Goal: Check status: Check status

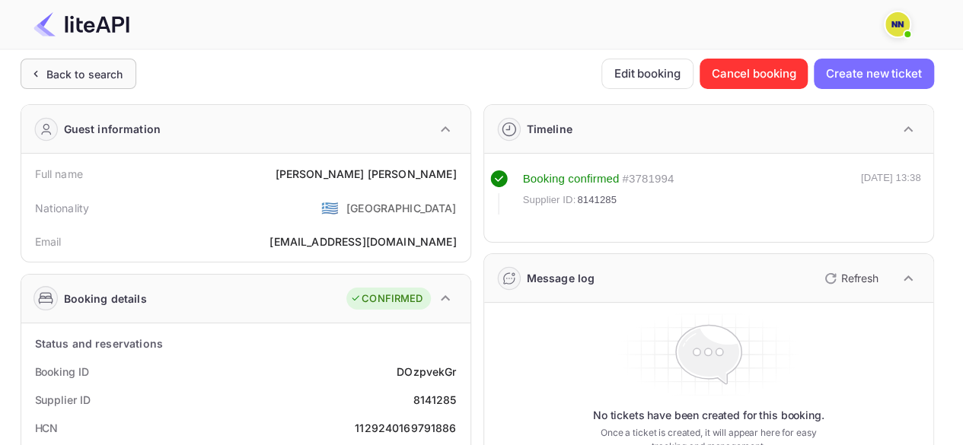
click at [41, 75] on icon at bounding box center [35, 73] width 16 height 15
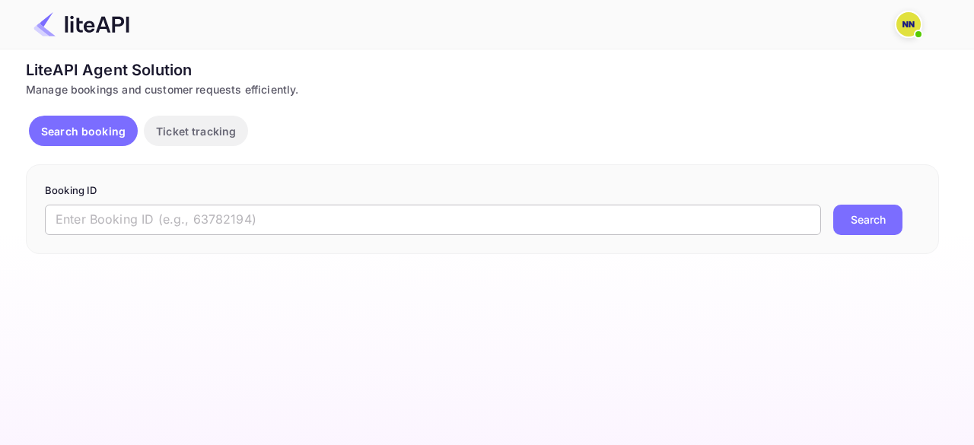
click at [108, 219] on input "text" at bounding box center [433, 220] width 776 height 30
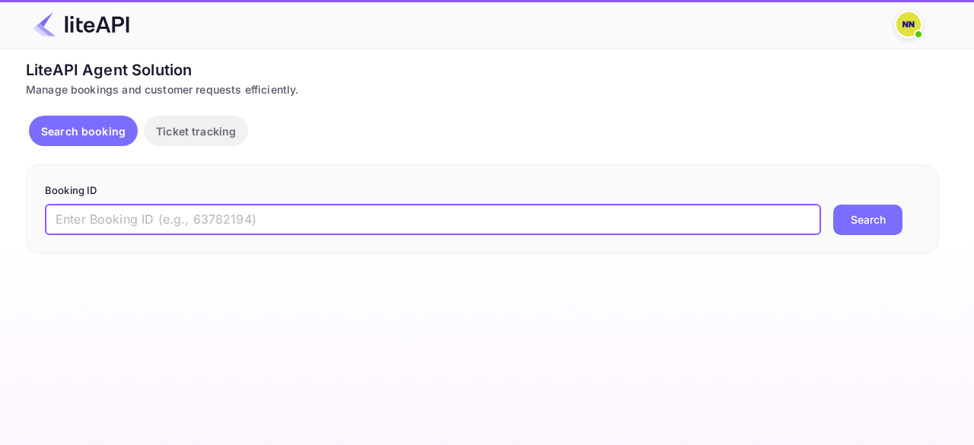
paste input "7092691"
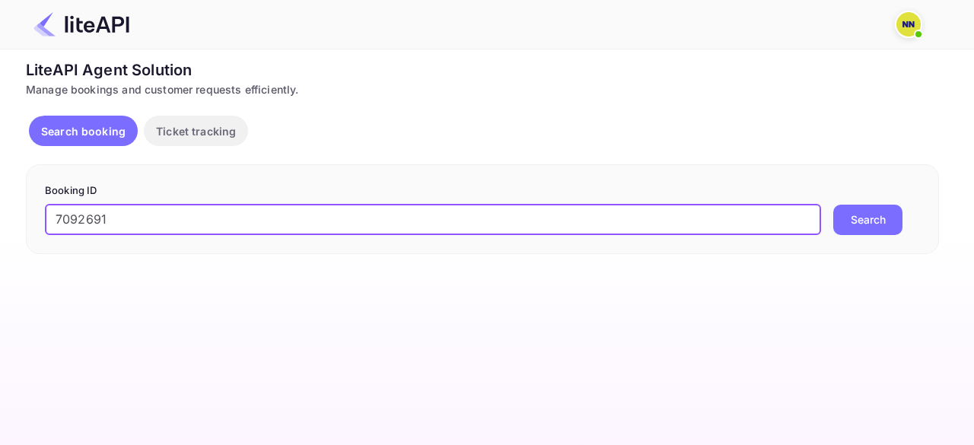
type input "7092691"
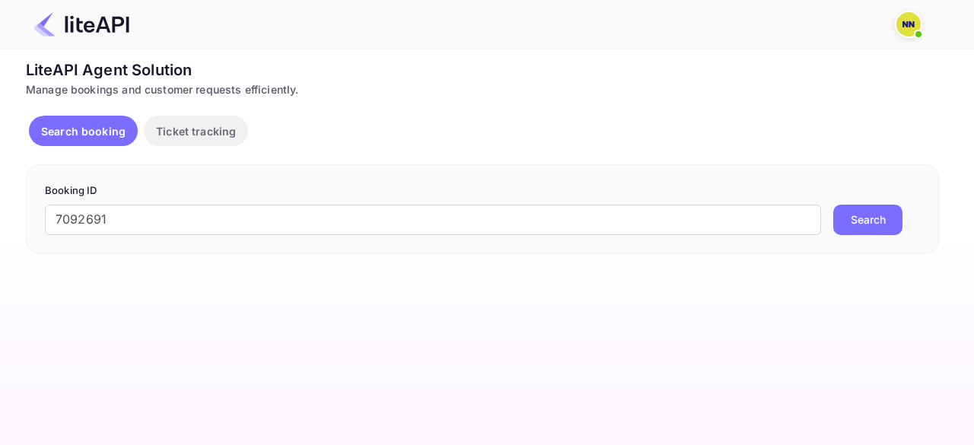
click at [845, 218] on button "Search" at bounding box center [867, 220] width 69 height 30
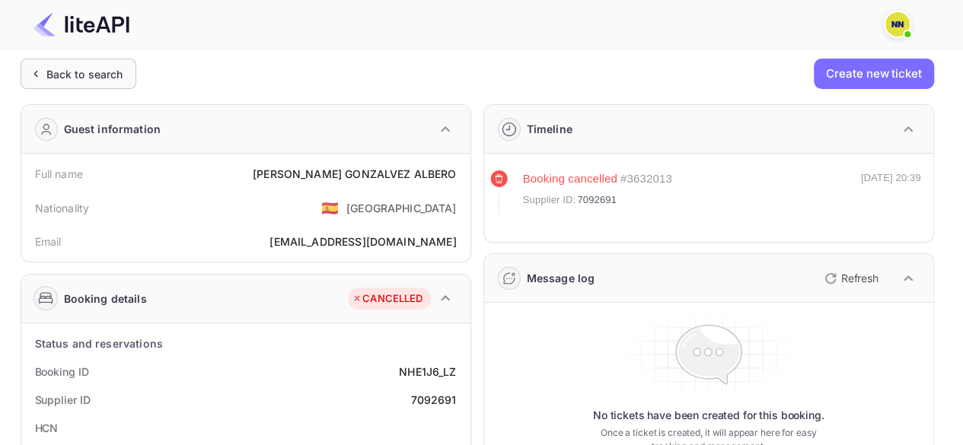
click at [55, 85] on div "Back to search" at bounding box center [79, 74] width 116 height 30
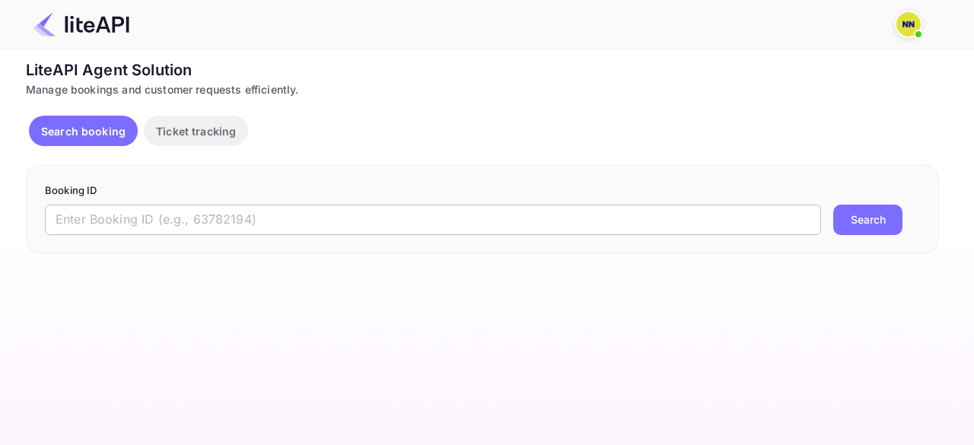
click at [126, 228] on input "text" at bounding box center [433, 220] width 776 height 30
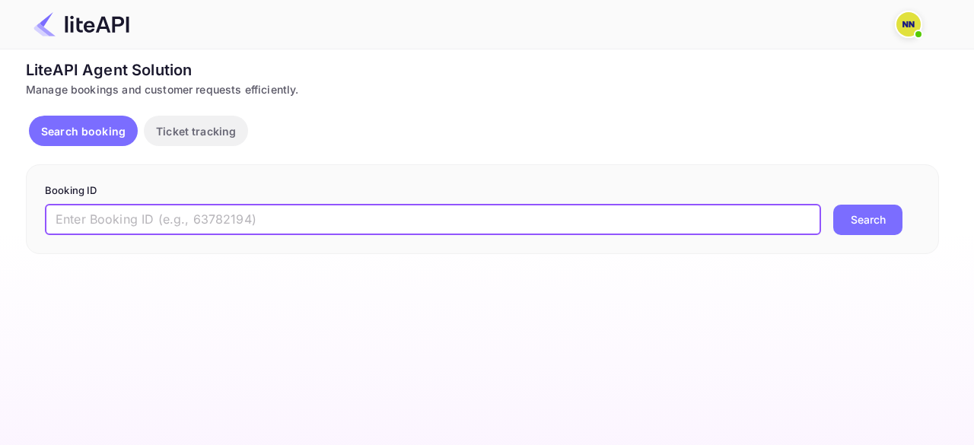
paste input "7250002"
type input "7250002"
click at [842, 221] on button "Search" at bounding box center [867, 220] width 69 height 30
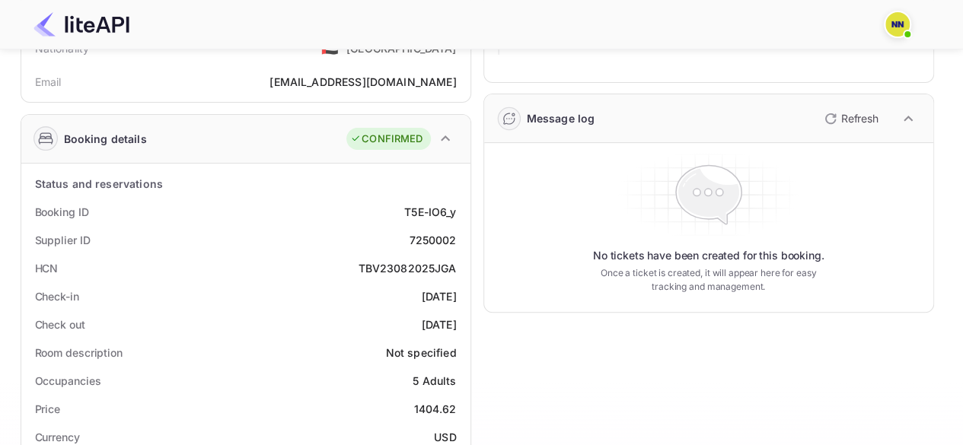
scroll to position [228, 0]
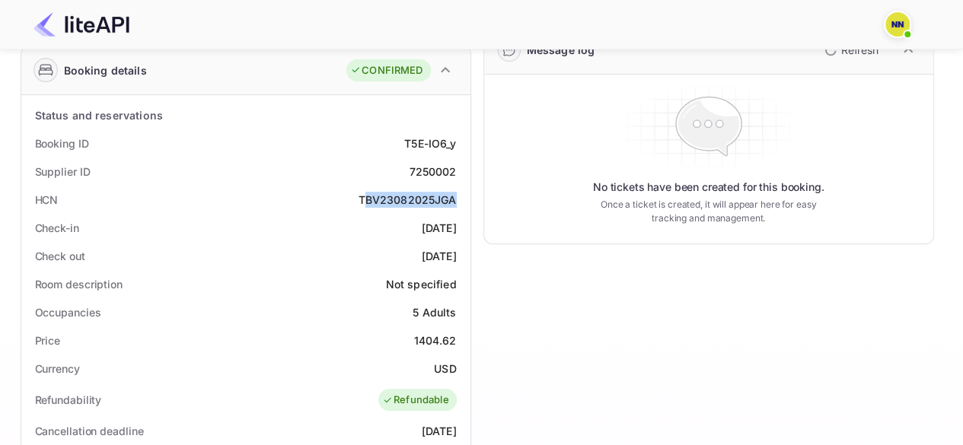
drag, startPoint x: 362, startPoint y: 200, endPoint x: 458, endPoint y: 197, distance: 95.9
click at [458, 197] on div "HCN TBV23082025JGA" at bounding box center [245, 200] width 437 height 28
click at [459, 197] on div "HCN TBV23082025JGA" at bounding box center [245, 200] width 437 height 28
drag, startPoint x: 459, startPoint y: 197, endPoint x: 387, endPoint y: 201, distance: 72.4
click at [387, 201] on div "HCN TBV23082025JGA" at bounding box center [245, 200] width 437 height 28
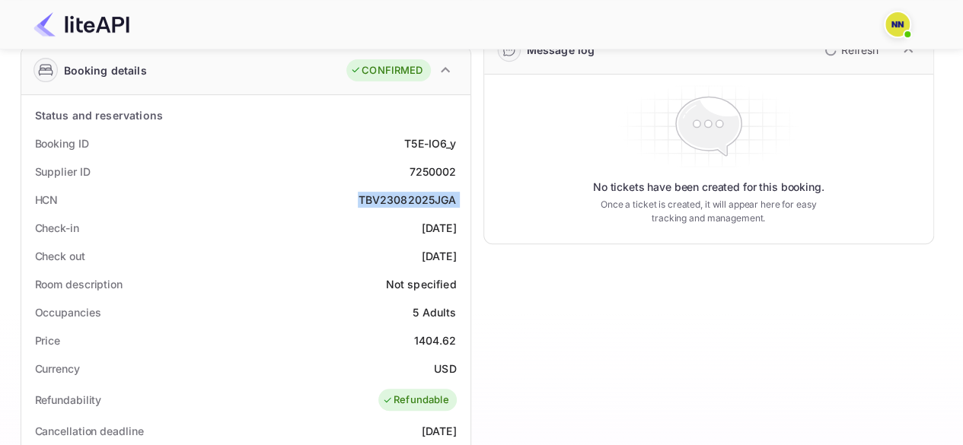
click at [399, 194] on div "TBV23082025JGA" at bounding box center [407, 200] width 98 height 16
drag, startPoint x: 359, startPoint y: 201, endPoint x: 467, endPoint y: 194, distance: 108.3
click at [440, 204] on div "TBV23082025JGA" at bounding box center [407, 200] width 98 height 16
drag, startPoint x: 456, startPoint y: 200, endPoint x: 361, endPoint y: 199, distance: 95.1
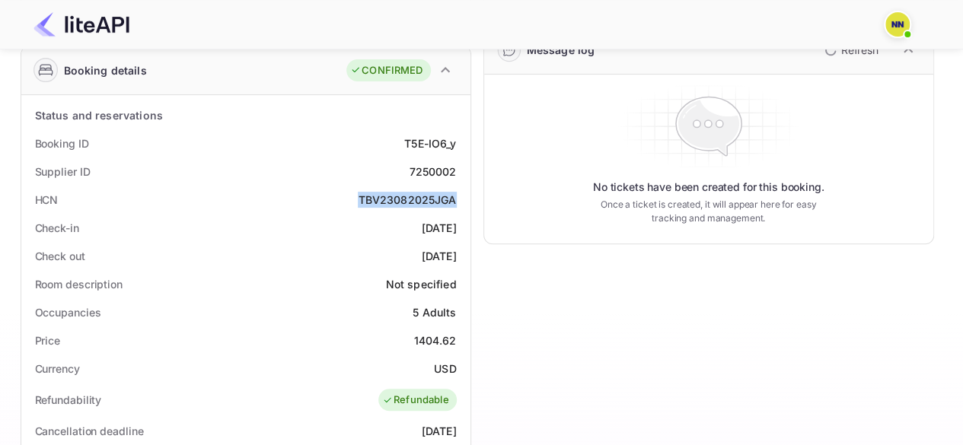
click at [361, 199] on div "TBV23082025JGA" at bounding box center [407, 200] width 98 height 16
click at [422, 221] on div "[DATE]" at bounding box center [439, 228] width 35 height 16
click at [350, 183] on div "Supplier ID 7250002" at bounding box center [245, 172] width 437 height 28
click at [420, 197] on div "TBV23082025JGA" at bounding box center [407, 200] width 98 height 16
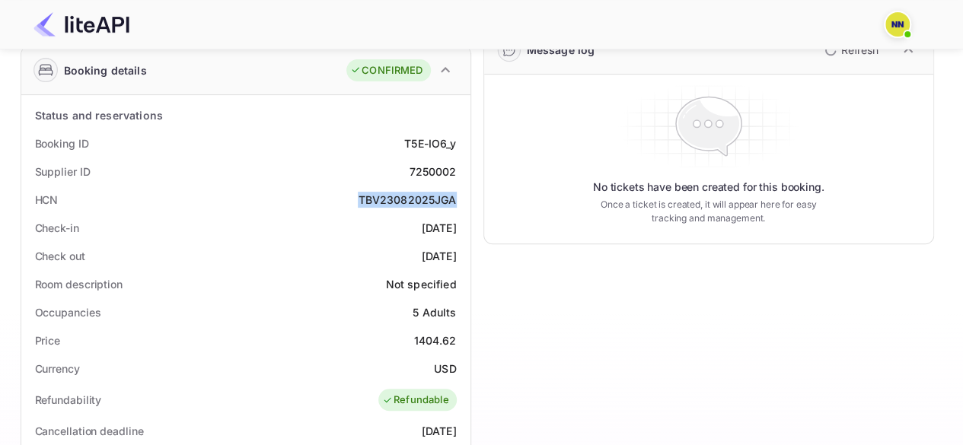
copy div "TBV23082025JGA"
